Goal: Task Accomplishment & Management: Manage account settings

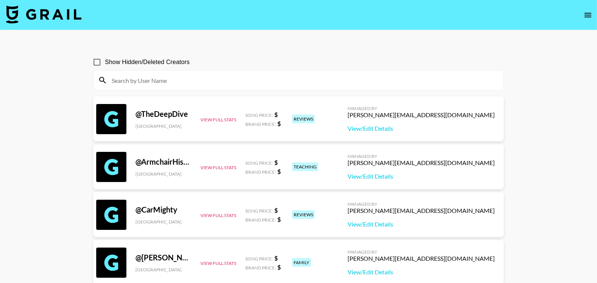
click at [162, 78] on input at bounding box center [303, 80] width 392 height 12
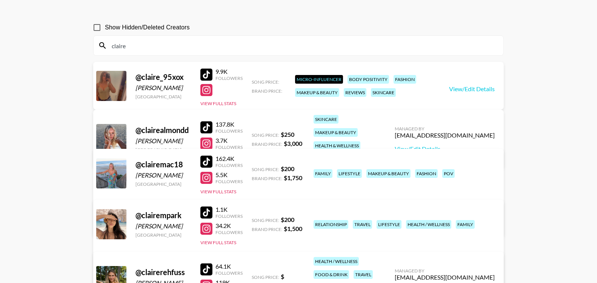
scroll to position [34, 0]
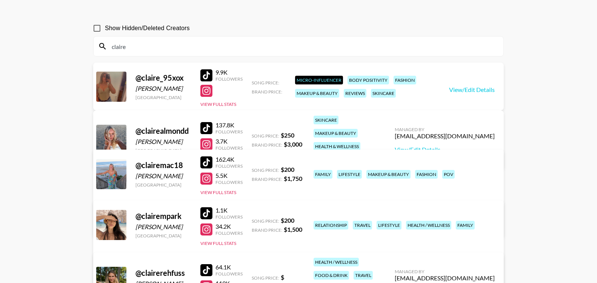
type input "claire"
click at [254, 272] on link "View/Edit Details" at bounding box center [180, 276] width 147 height 8
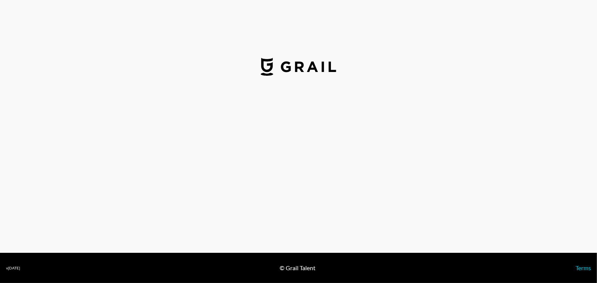
select select "USD"
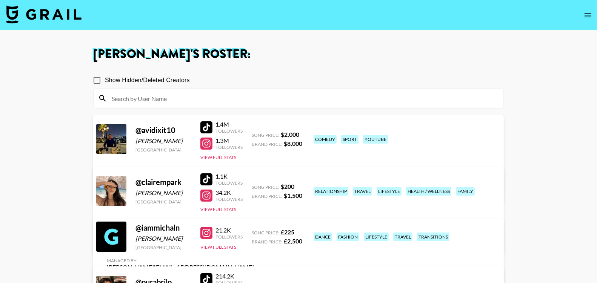
click at [254, 238] on link "View/Edit Details" at bounding box center [180, 242] width 147 height 8
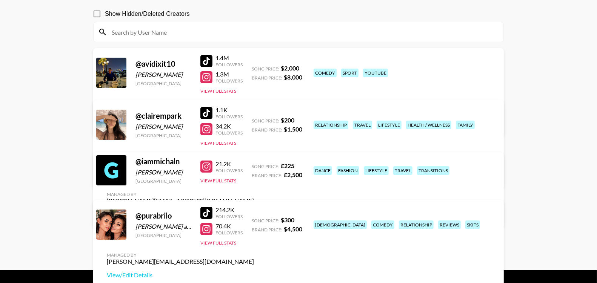
scroll to position [73, 0]
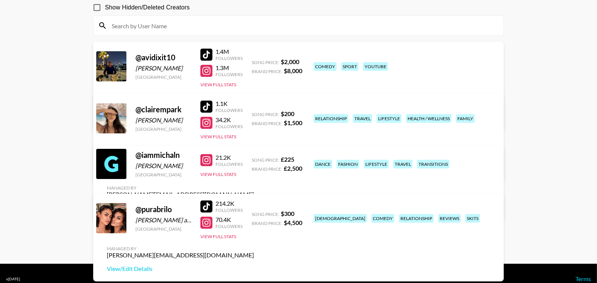
click at [208, 166] on div at bounding box center [206, 160] width 12 height 12
click at [207, 71] on div at bounding box center [206, 71] width 12 height 12
click at [254, 113] on link "View/Edit Details" at bounding box center [180, 117] width 147 height 8
click at [207, 123] on div at bounding box center [206, 123] width 12 height 12
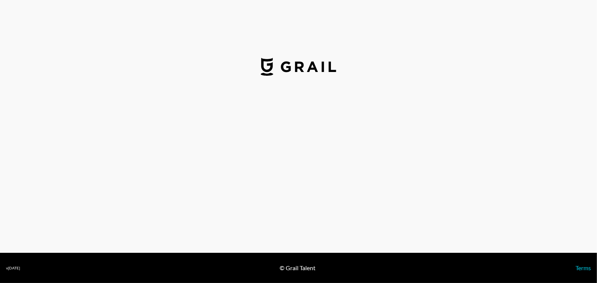
select select "USD"
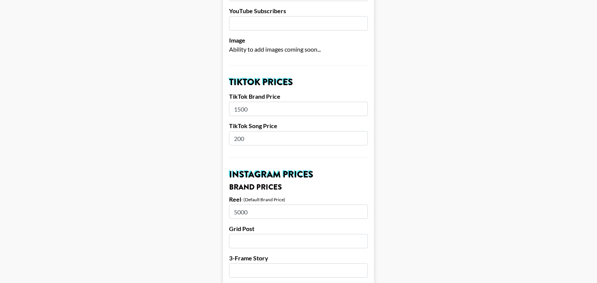
scroll to position [293, 0]
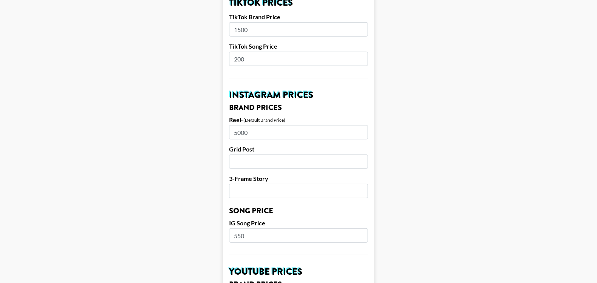
drag, startPoint x: 249, startPoint y: 225, endPoint x: 230, endPoint y: 225, distance: 18.9
click at [230, 229] on input "550" at bounding box center [298, 236] width 139 height 14
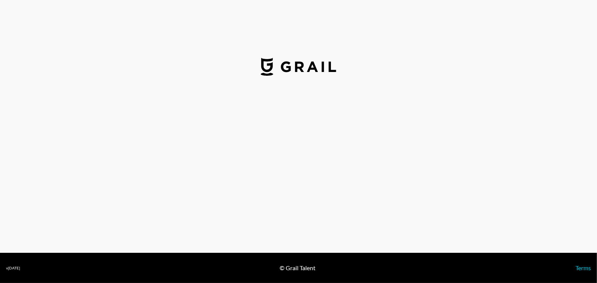
select select "USD"
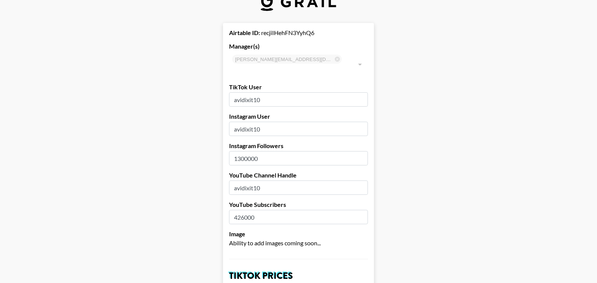
scroll to position [18, 0]
